Goal: Check status: Check status

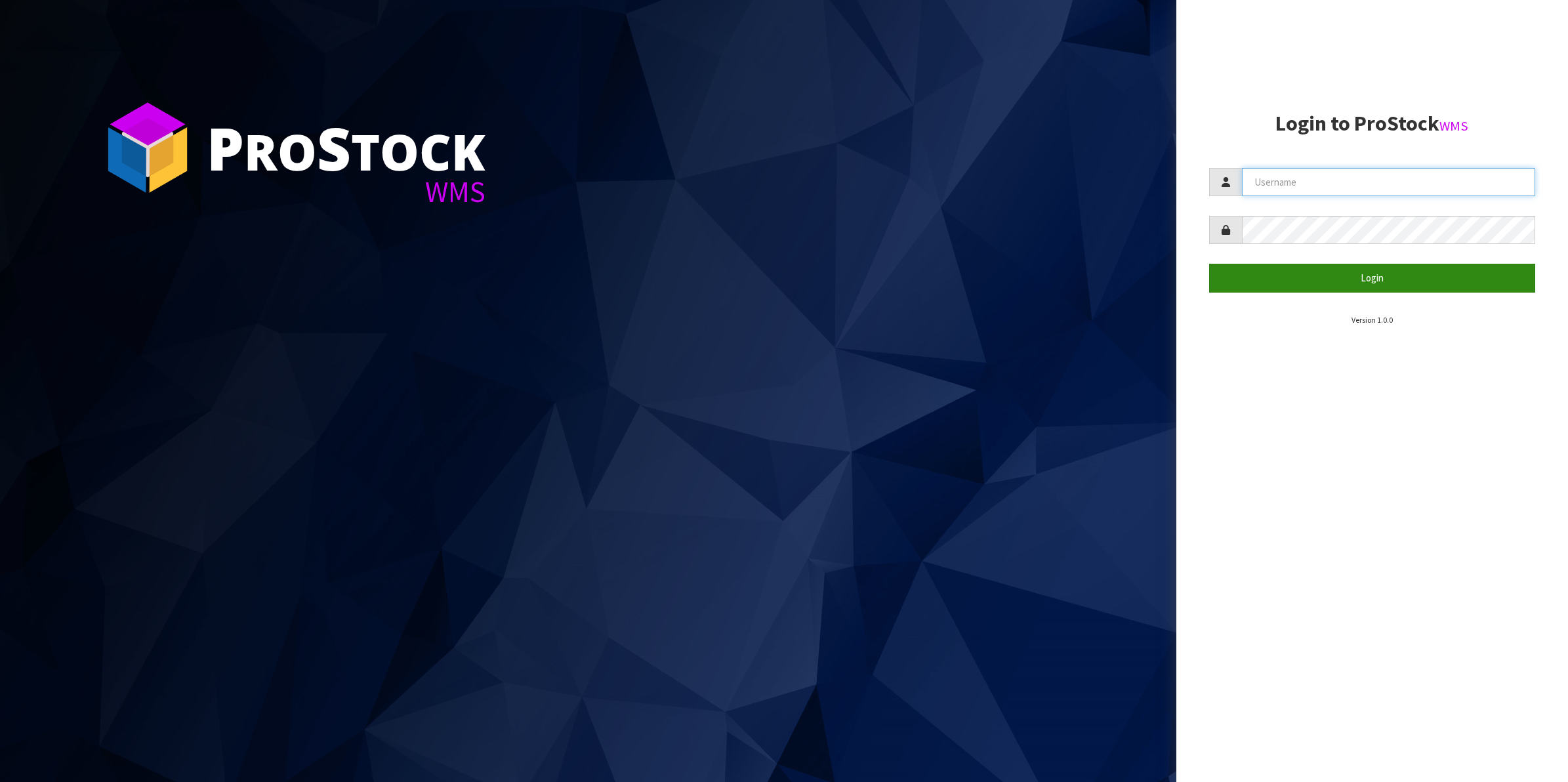
type input "Shingai"
click at [1368, 283] on button "Login" at bounding box center [1373, 277] width 327 height 28
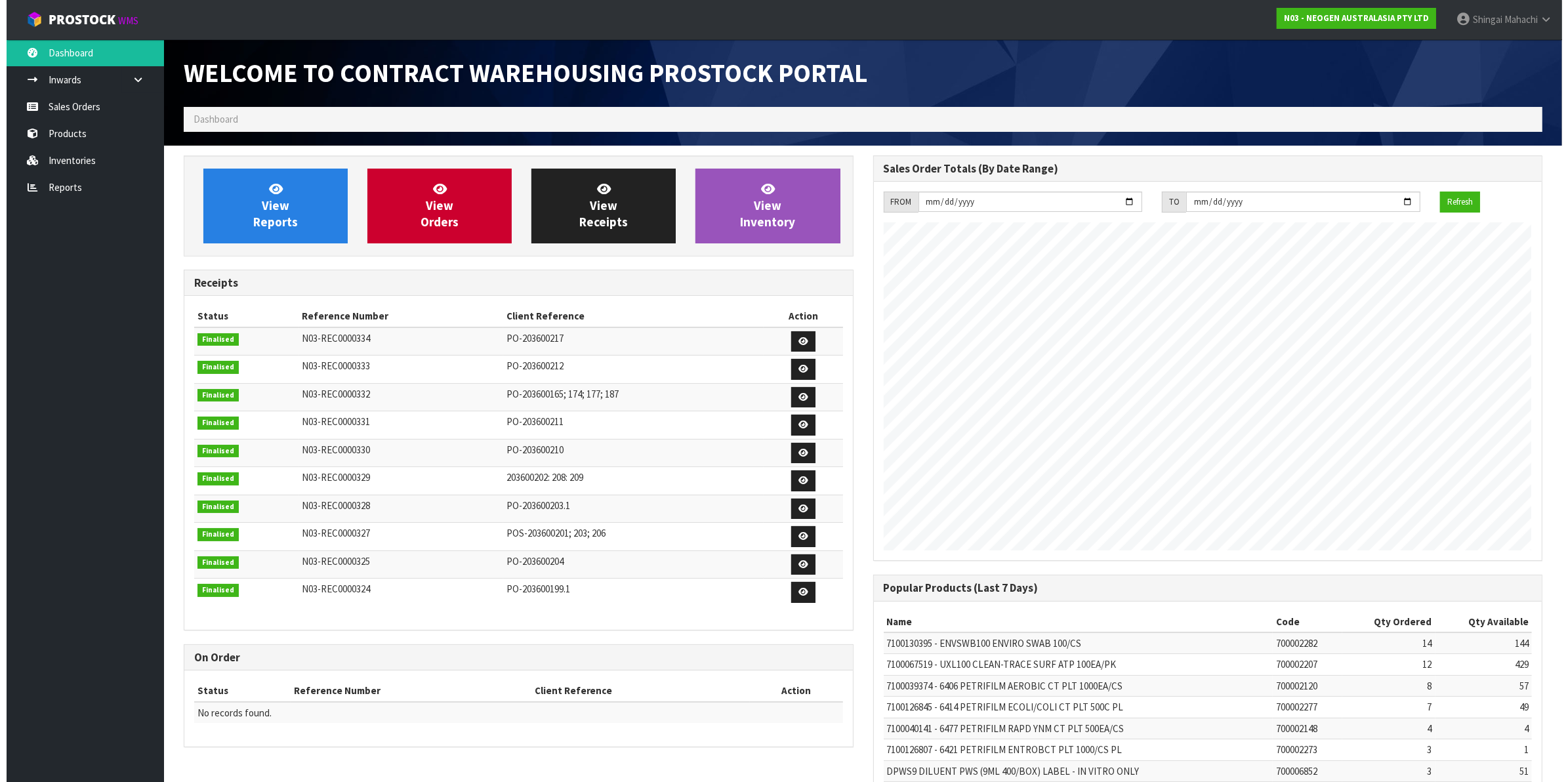
scroll to position [730, 689]
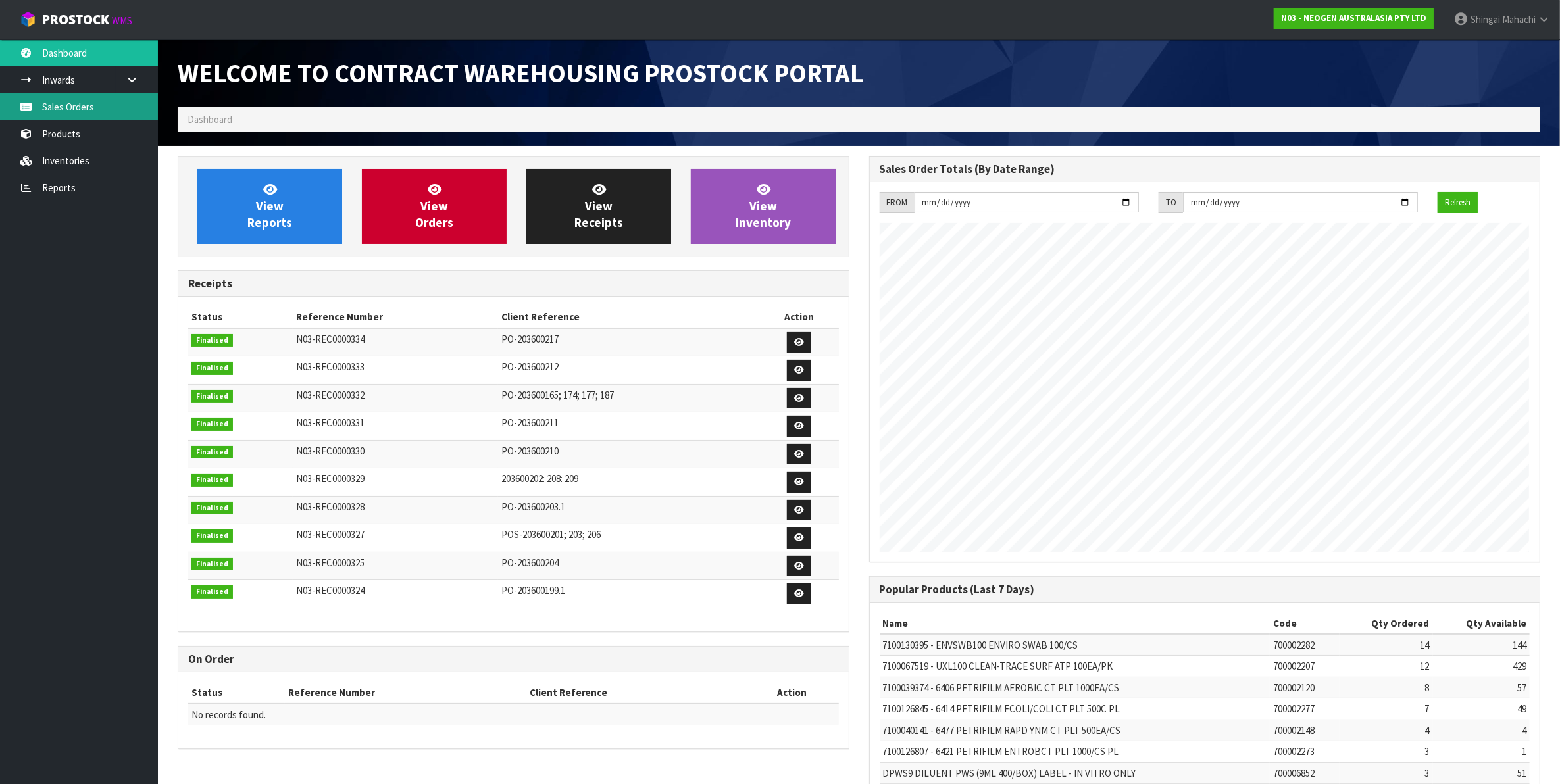
click at [70, 102] on link "Sales Orders" at bounding box center [79, 107] width 158 height 27
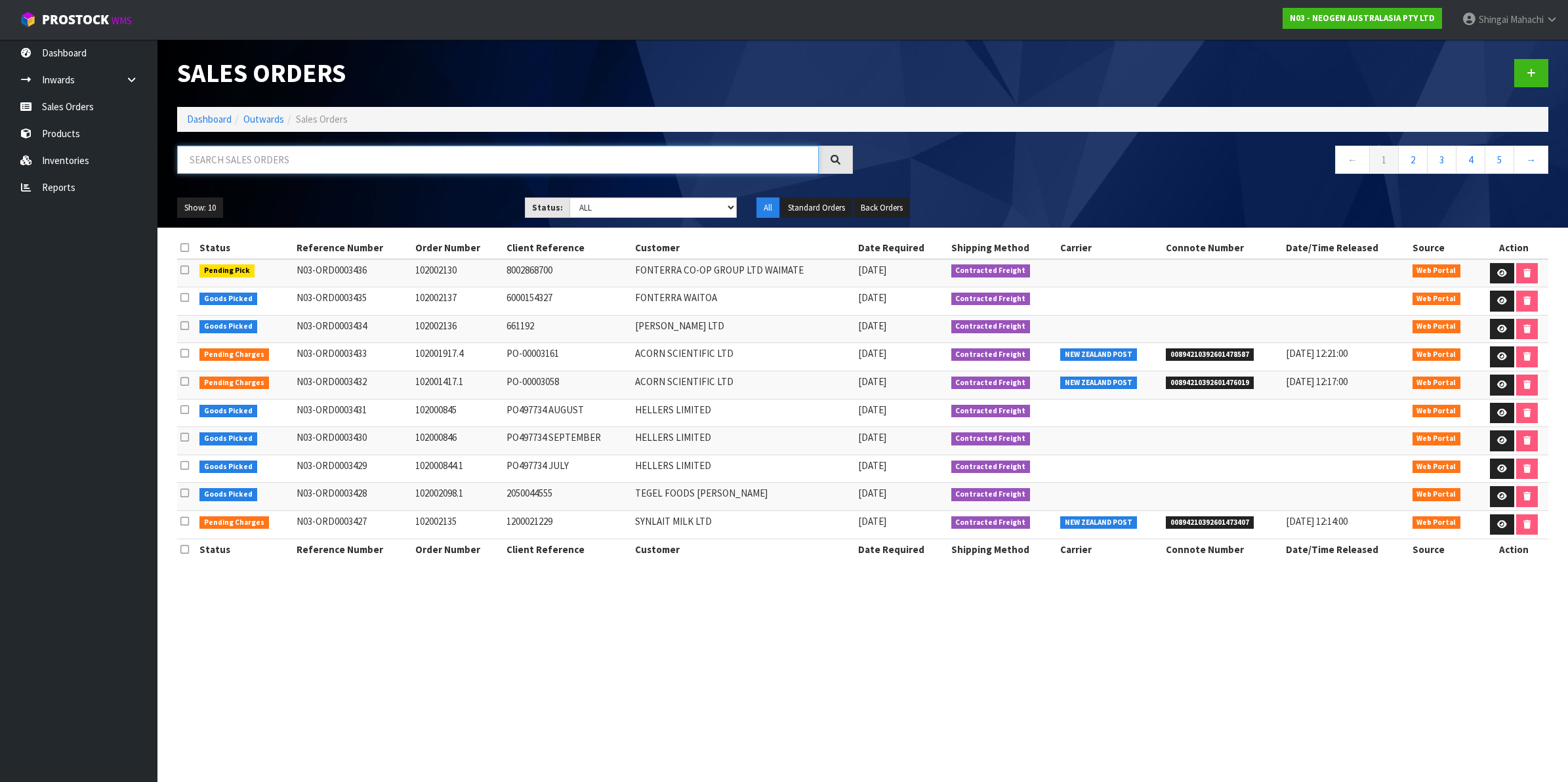
click at [268, 162] on input "text" at bounding box center [498, 159] width 642 height 28
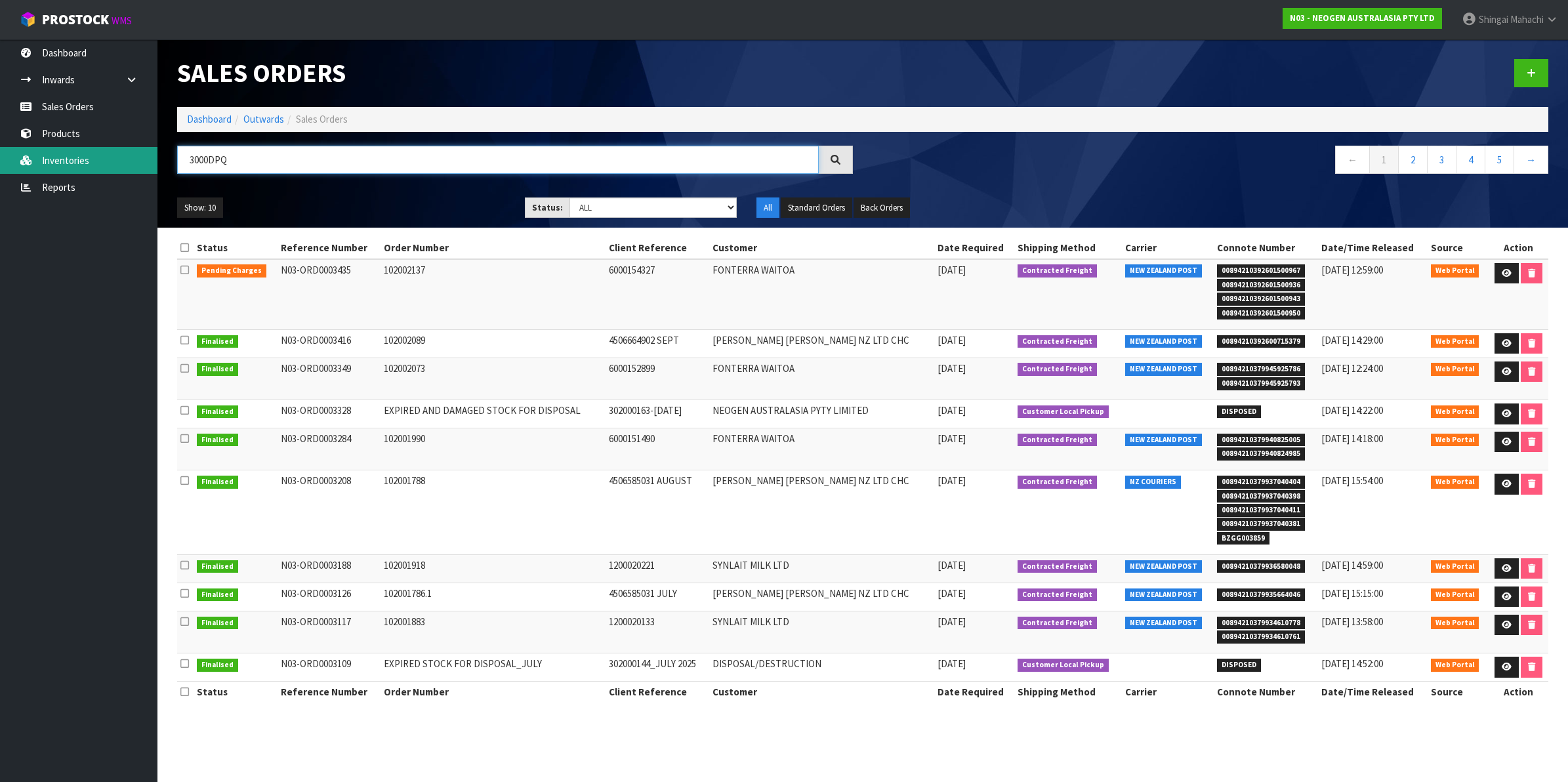
type input "3000DPQ"
click at [50, 159] on link "Inventories" at bounding box center [78, 160] width 158 height 27
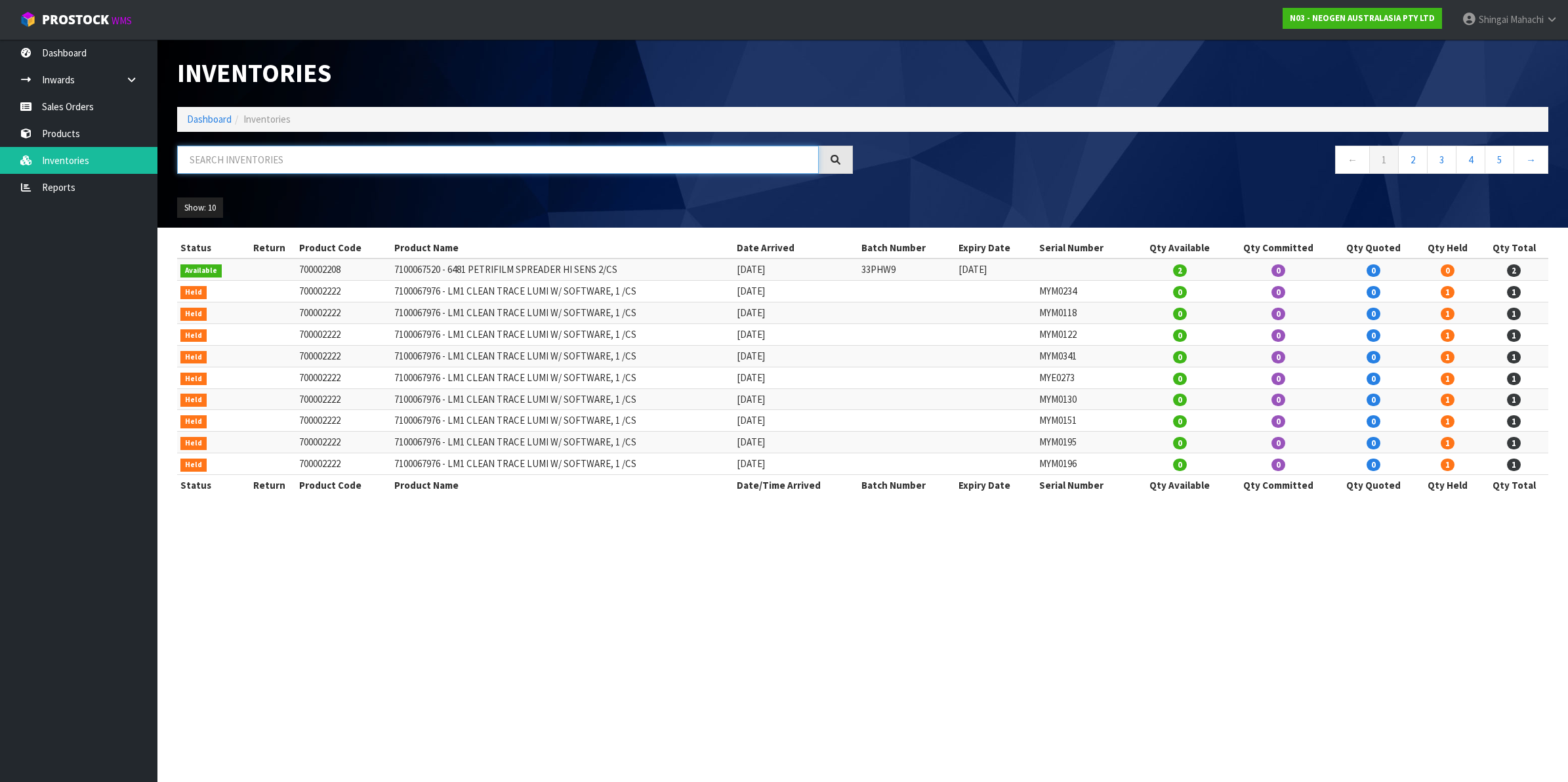
click at [194, 151] on input "text" at bounding box center [498, 159] width 642 height 28
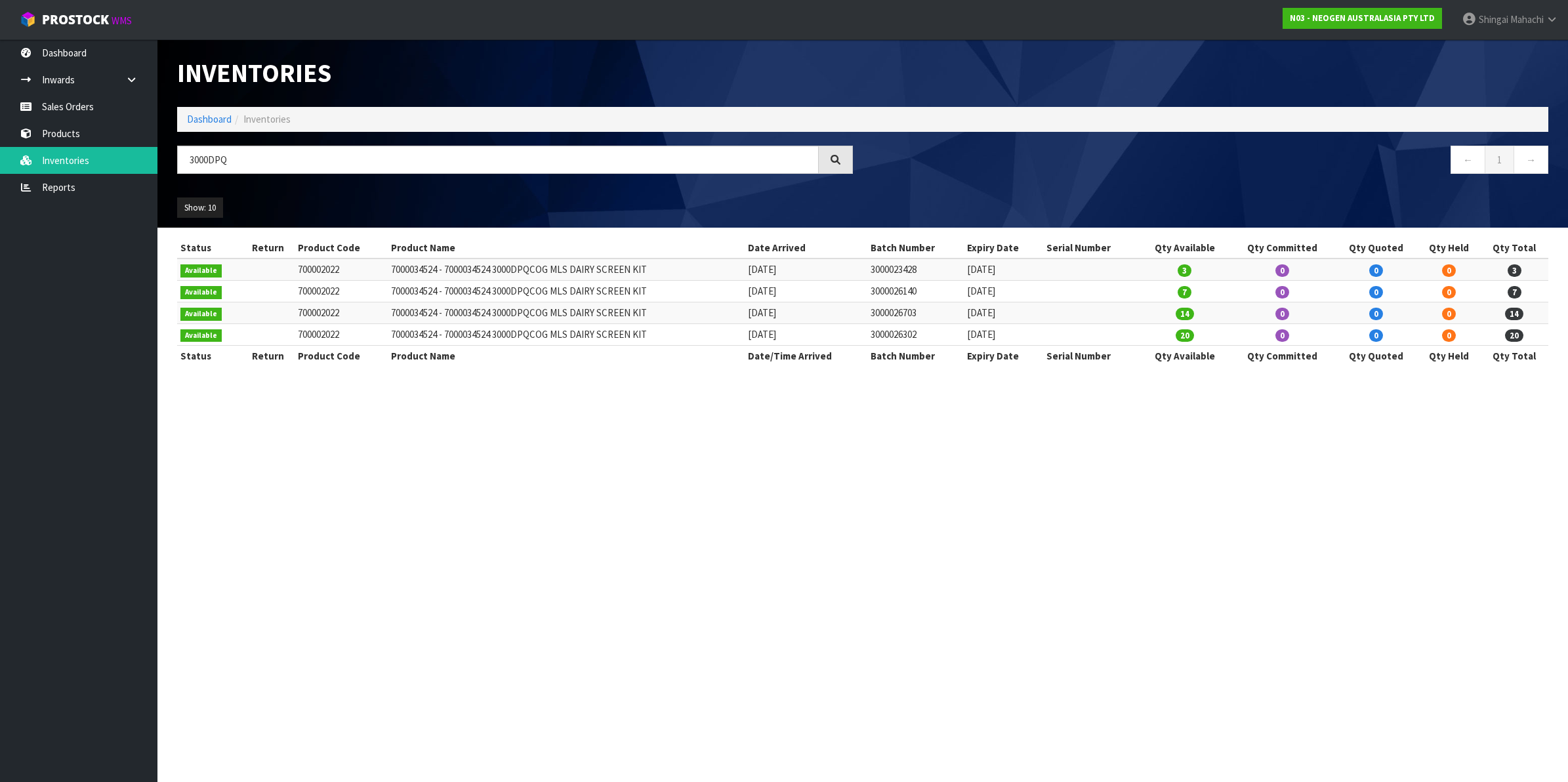
click at [307, 267] on td "700002022" at bounding box center [341, 269] width 94 height 21
drag, startPoint x: 293, startPoint y: 268, endPoint x: 343, endPoint y: 268, distance: 50.0
click at [343, 268] on td "700002022" at bounding box center [341, 269] width 94 height 21
copy td "700002022"
drag, startPoint x: 235, startPoint y: 159, endPoint x: 171, endPoint y: 174, distance: 65.7
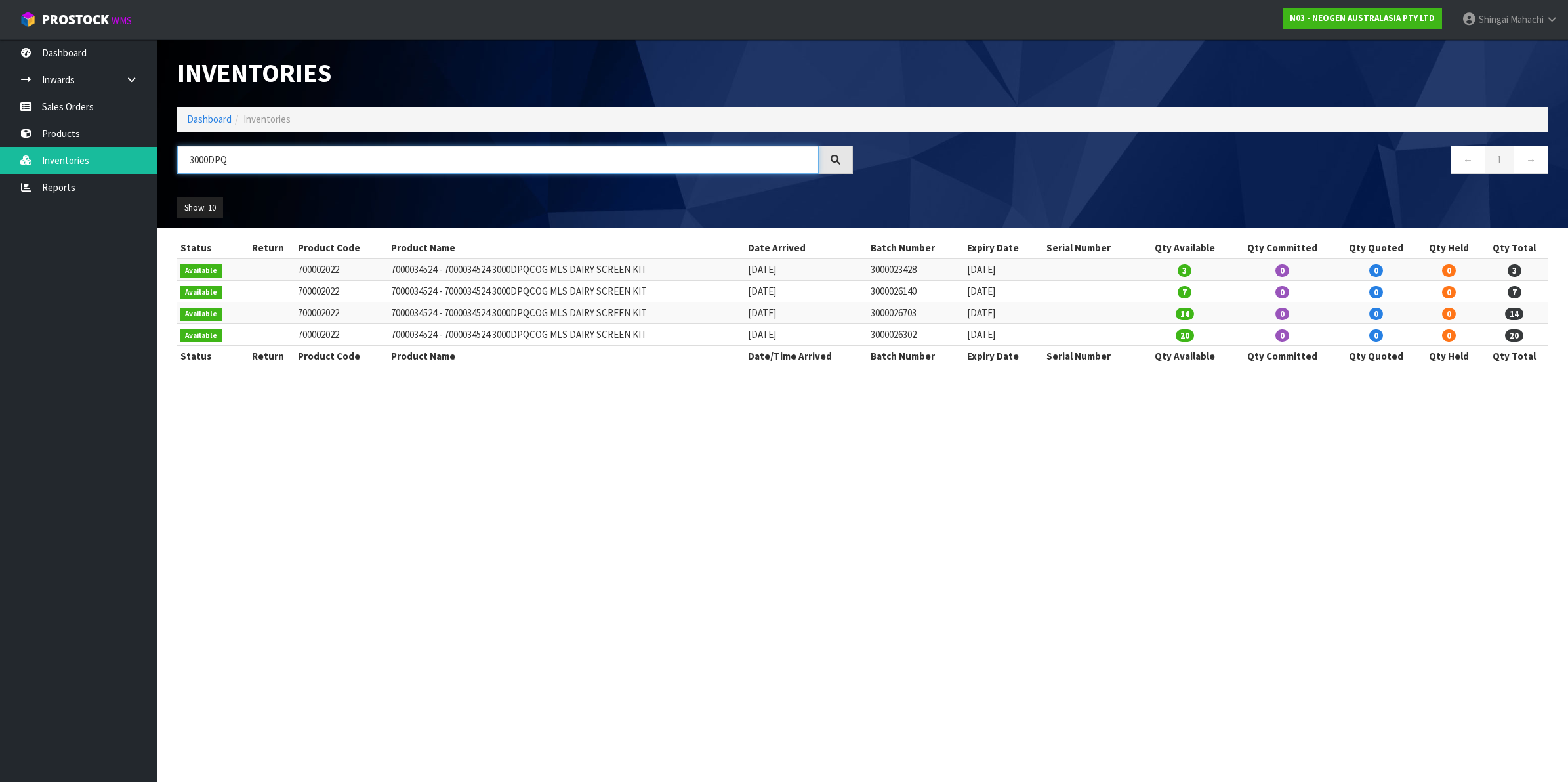
click at [171, 174] on div "3000DPQ" at bounding box center [514, 165] width 695 height 38
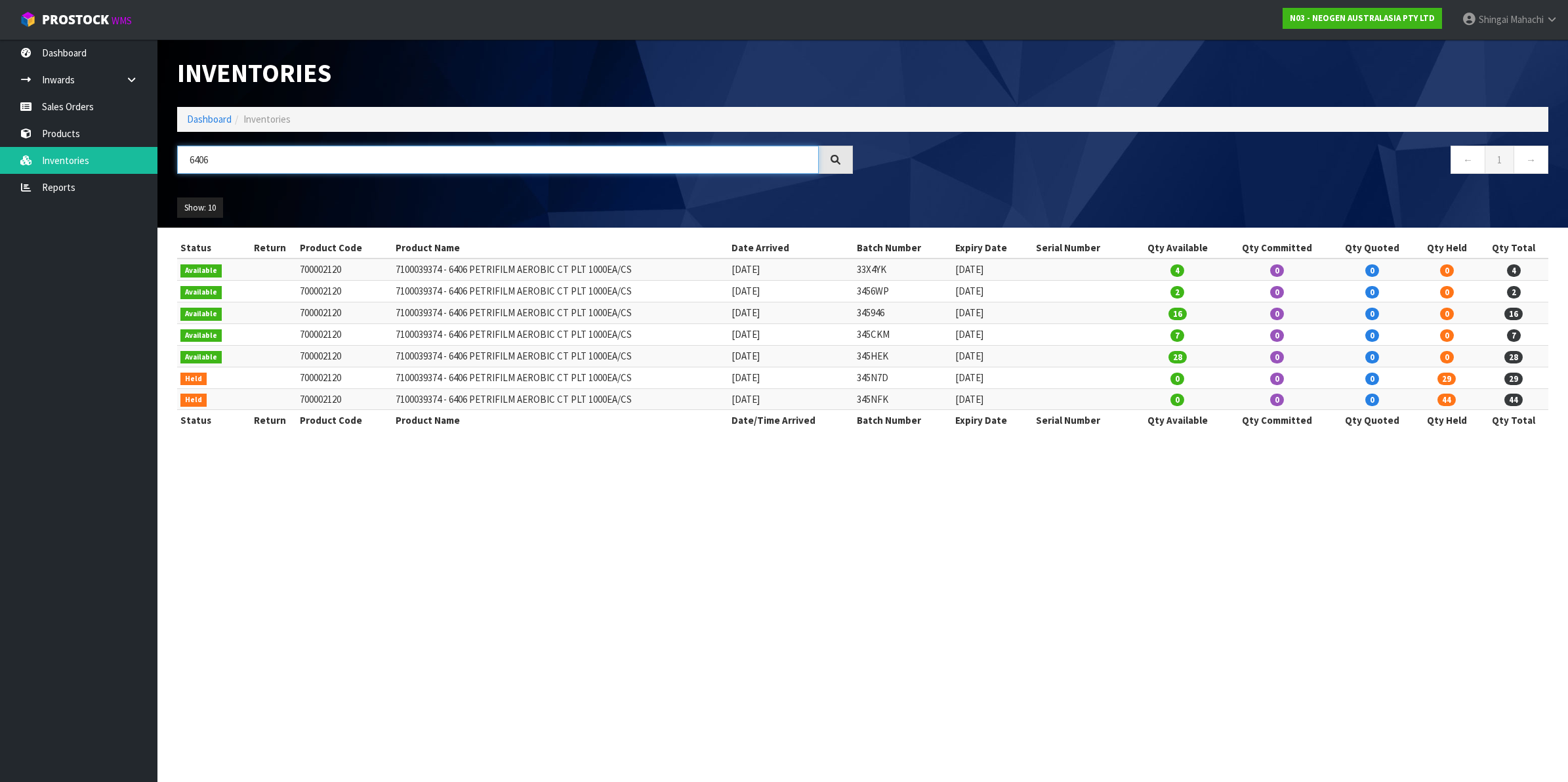
type input "6406"
drag, startPoint x: 341, startPoint y: 266, endPoint x: 279, endPoint y: 263, distance: 62.1
click at [279, 263] on tr "Available 700002120 7100039374 - 6406 PETRIFILM AEROBIC CT PLT 1000EA/CS [DATE]…" at bounding box center [863, 269] width 1372 height 21
copy tr "700002120"
